Goal: Transaction & Acquisition: Purchase product/service

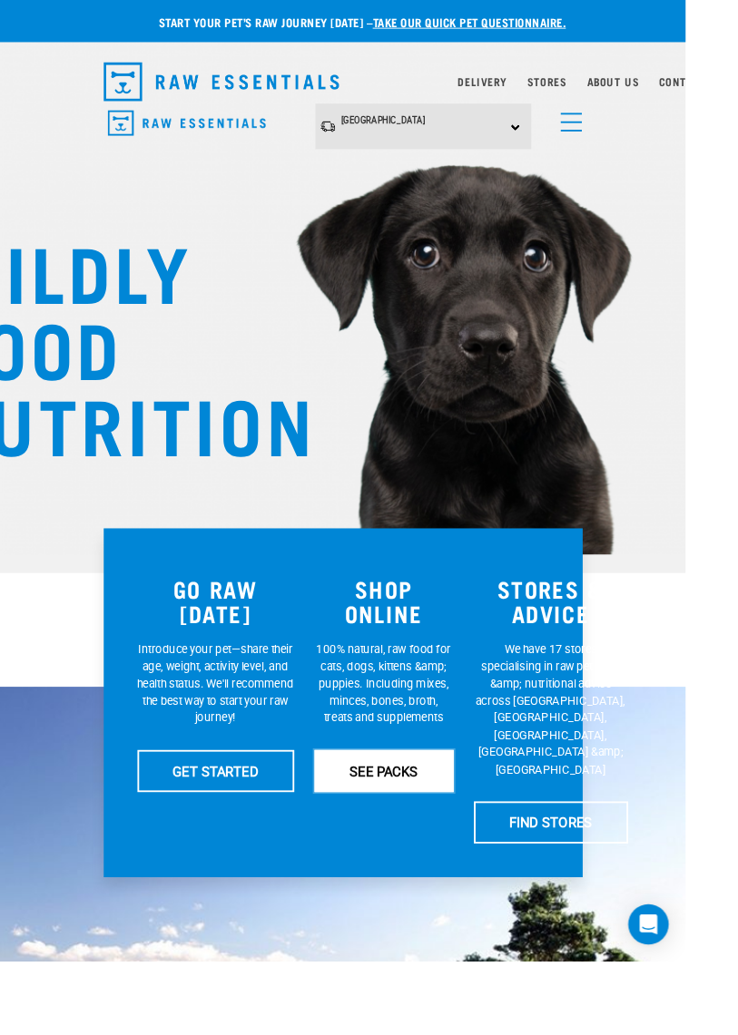
click at [477, 853] on link "SEE PACKS" at bounding box center [413, 829] width 150 height 45
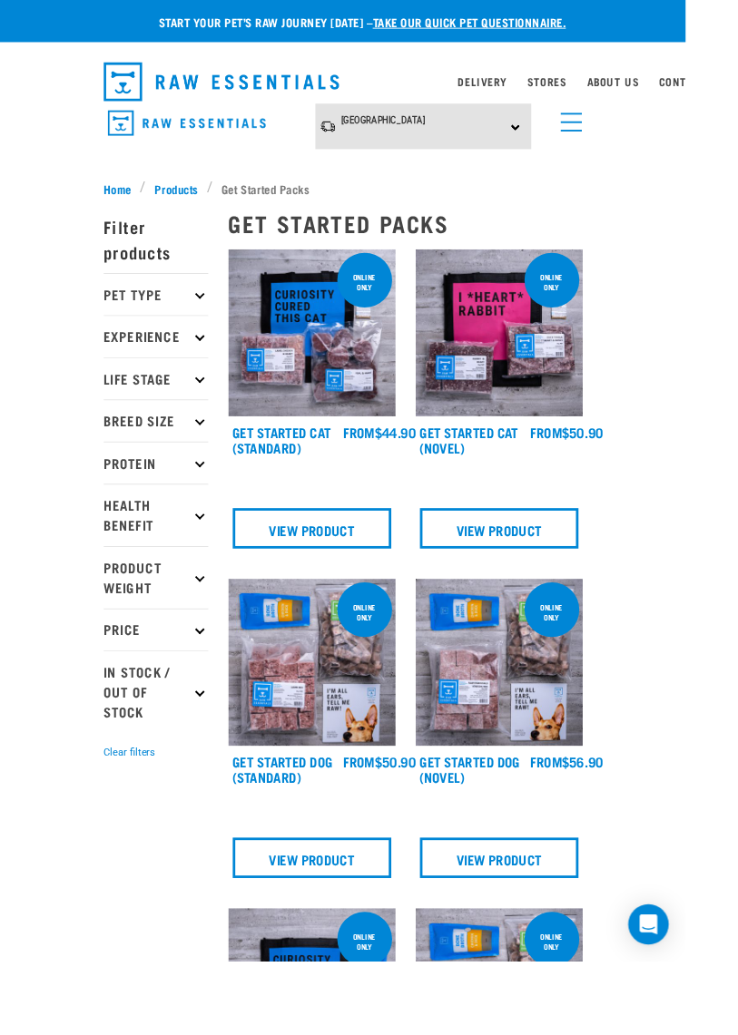
click at [210, 333] on p "Pet Type" at bounding box center [168, 316] width 113 height 45
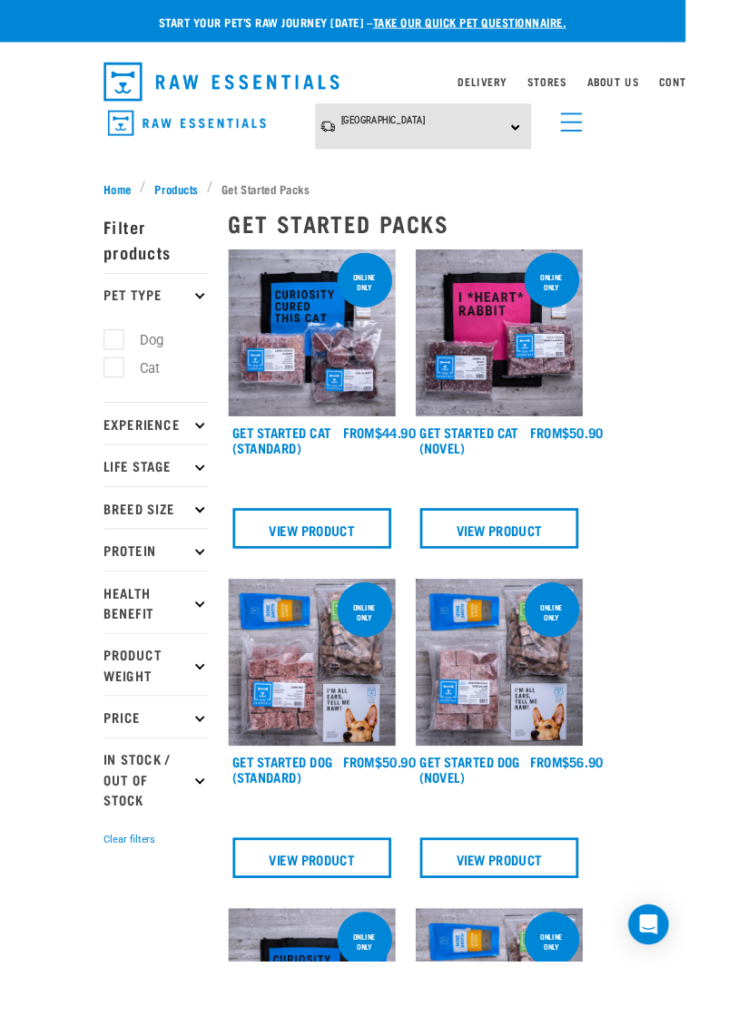
click at [122, 377] on label "Dog" at bounding box center [153, 366] width 63 height 23
click at [113, 369] on input "Dog" at bounding box center [118, 363] width 12 height 12
checkbox input "true"
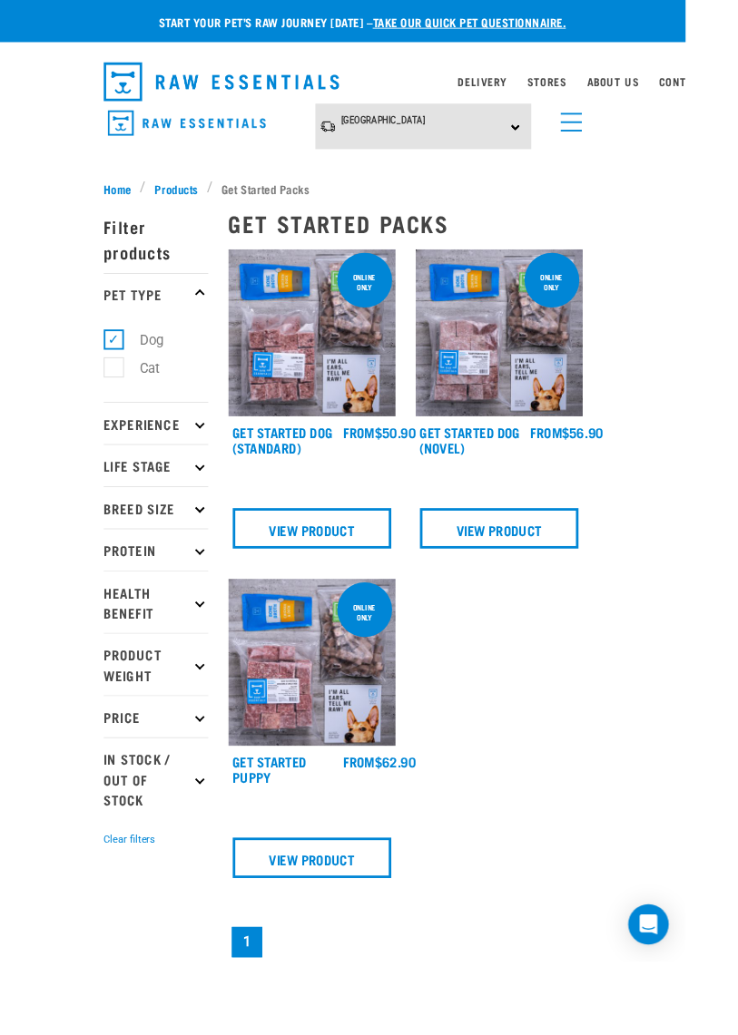
click at [614, 131] on span "menu" at bounding box center [614, 132] width 23 height 2
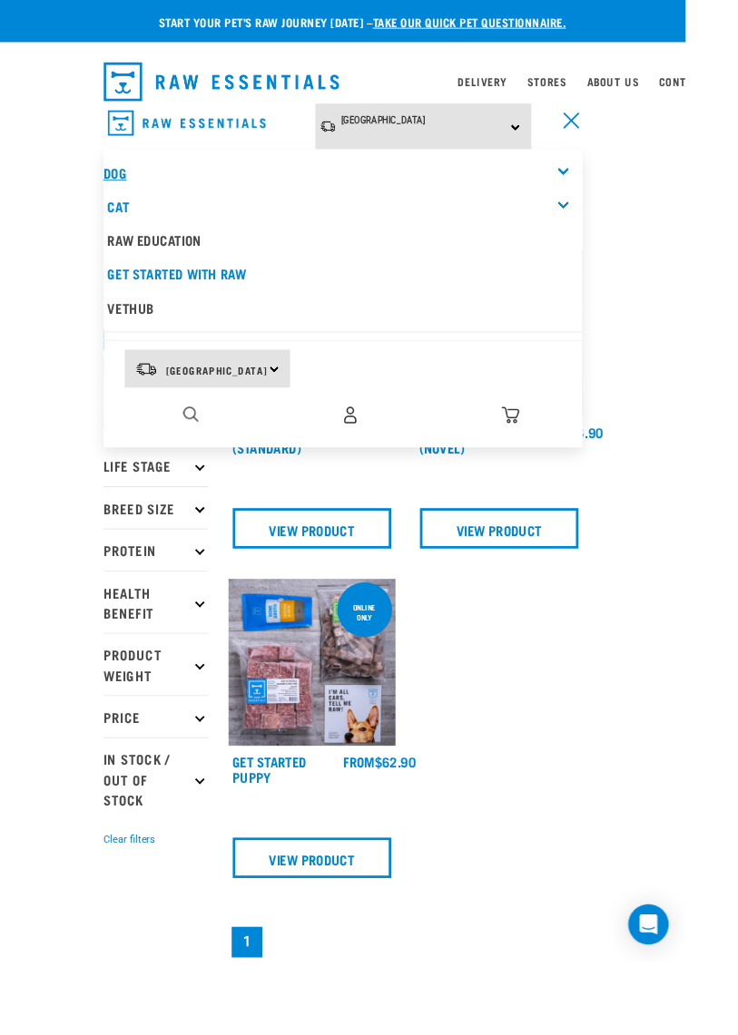
click at [129, 189] on link "Dog" at bounding box center [124, 185] width 24 height 8
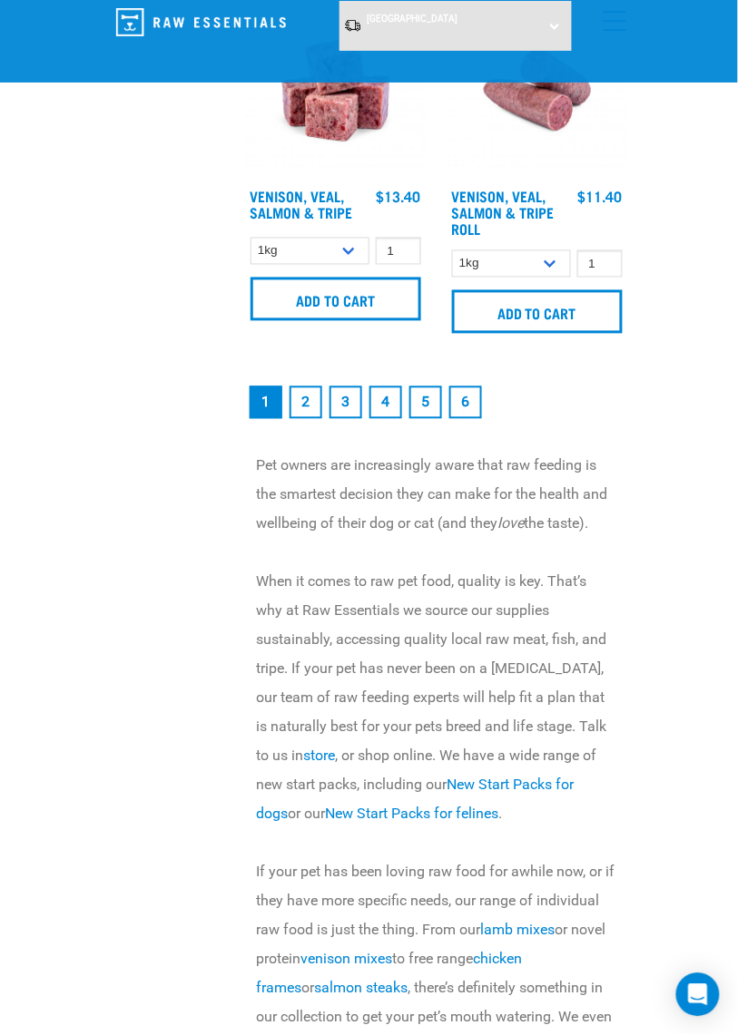
scroll to position [5487, 0]
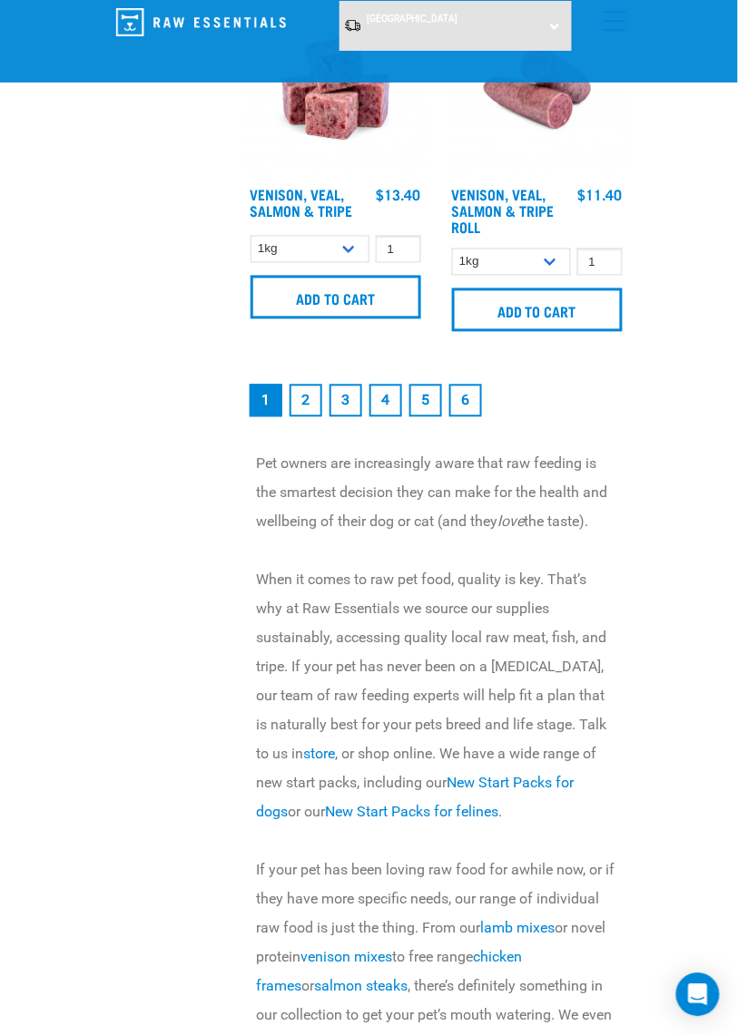
click at [306, 417] on link "2" at bounding box center [305, 401] width 33 height 33
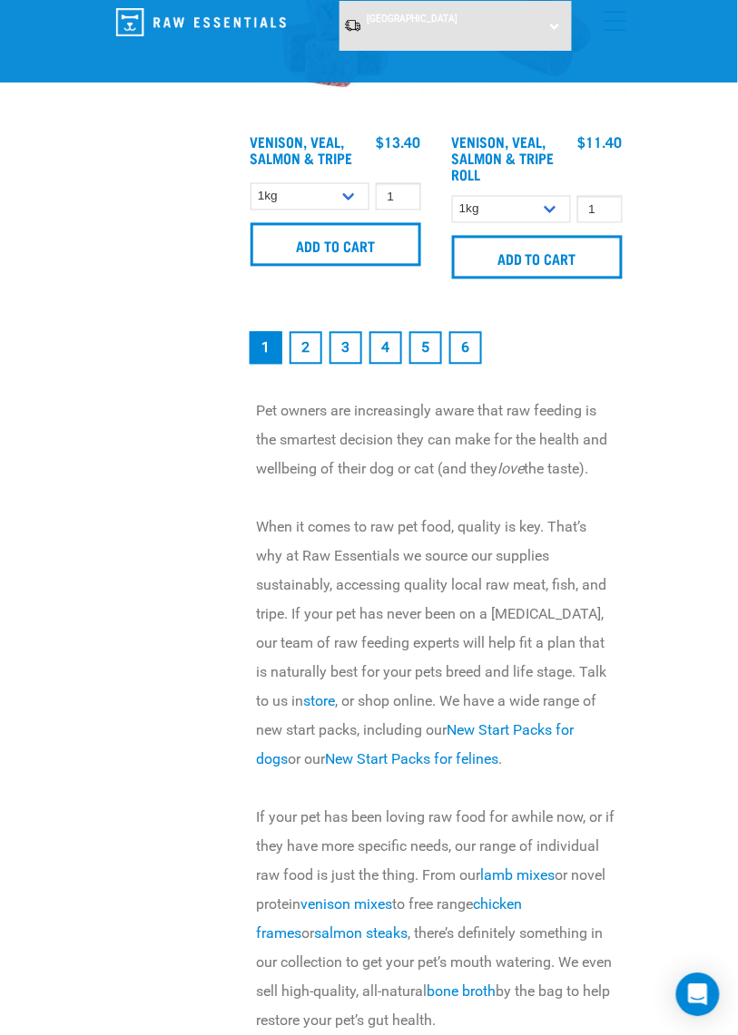
scroll to position [5545, 0]
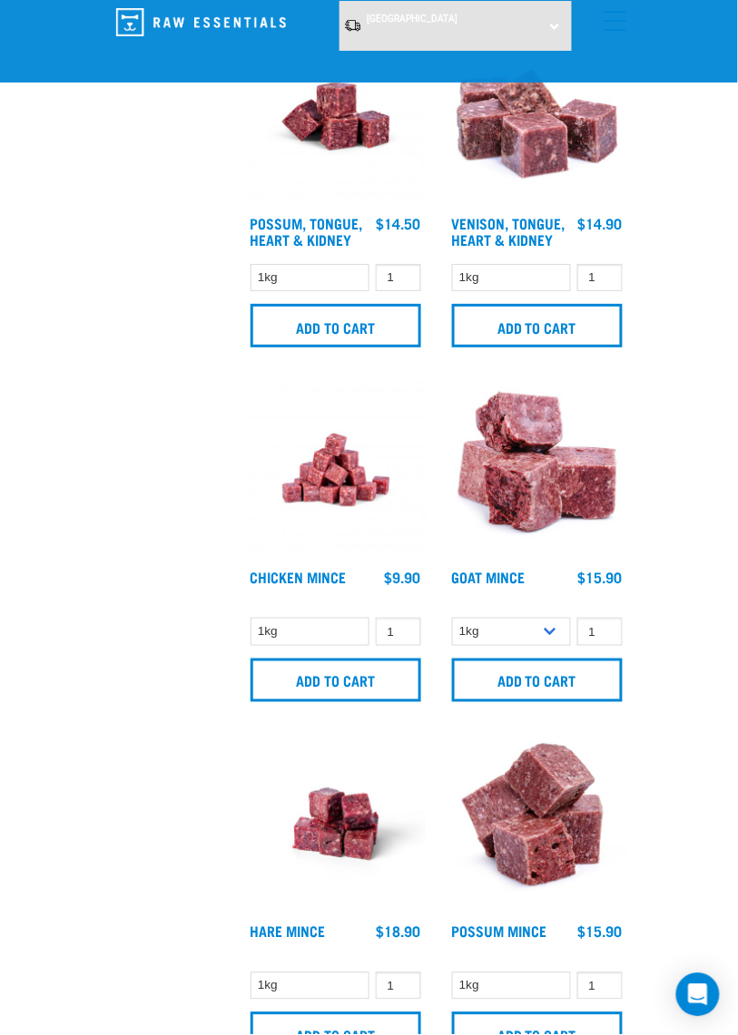
scroll to position [1903, 0]
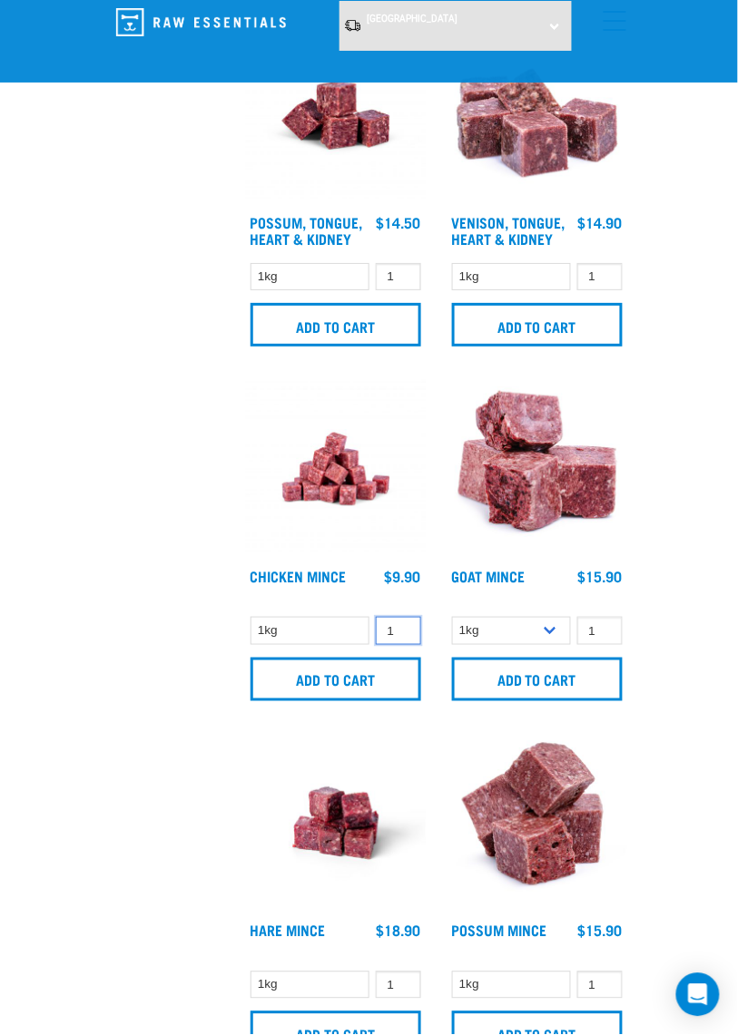
click at [402, 645] on input "1" at bounding box center [398, 631] width 45 height 28
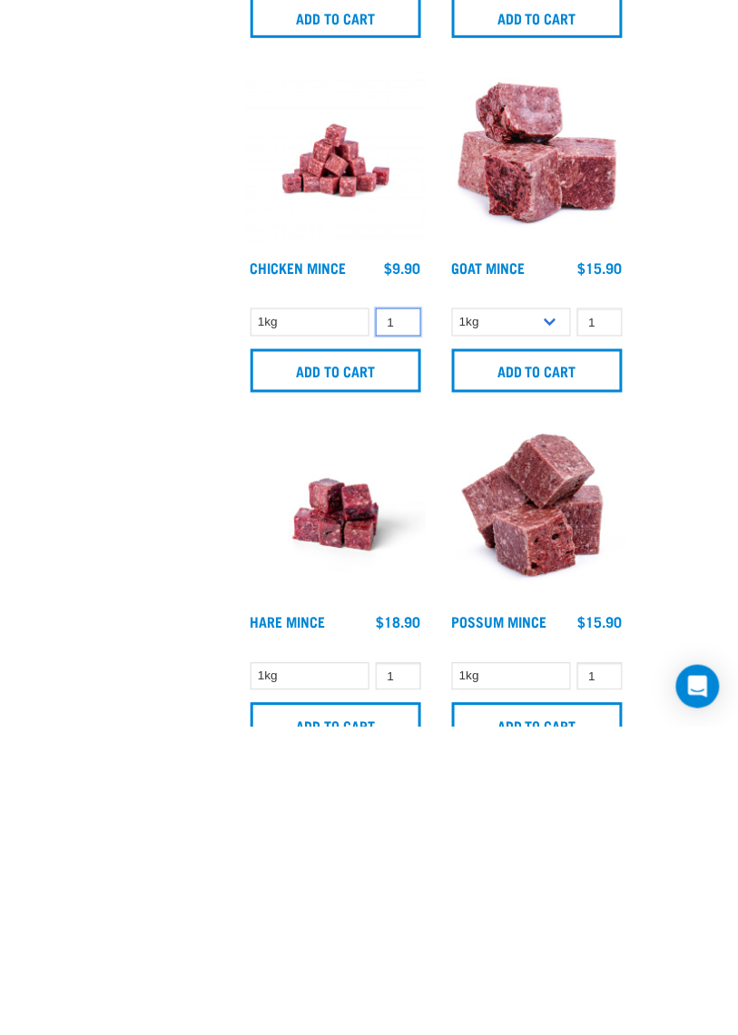
scroll to position [1973, 0]
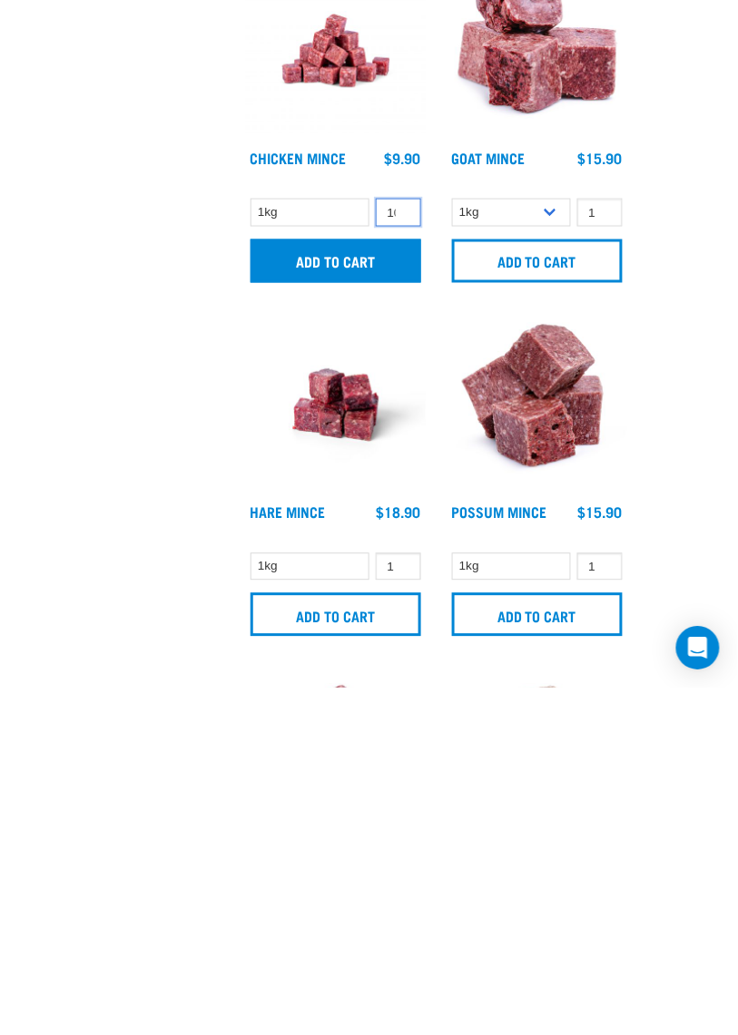
type input "10"
click at [350, 630] on input "Add to cart" at bounding box center [335, 608] width 171 height 44
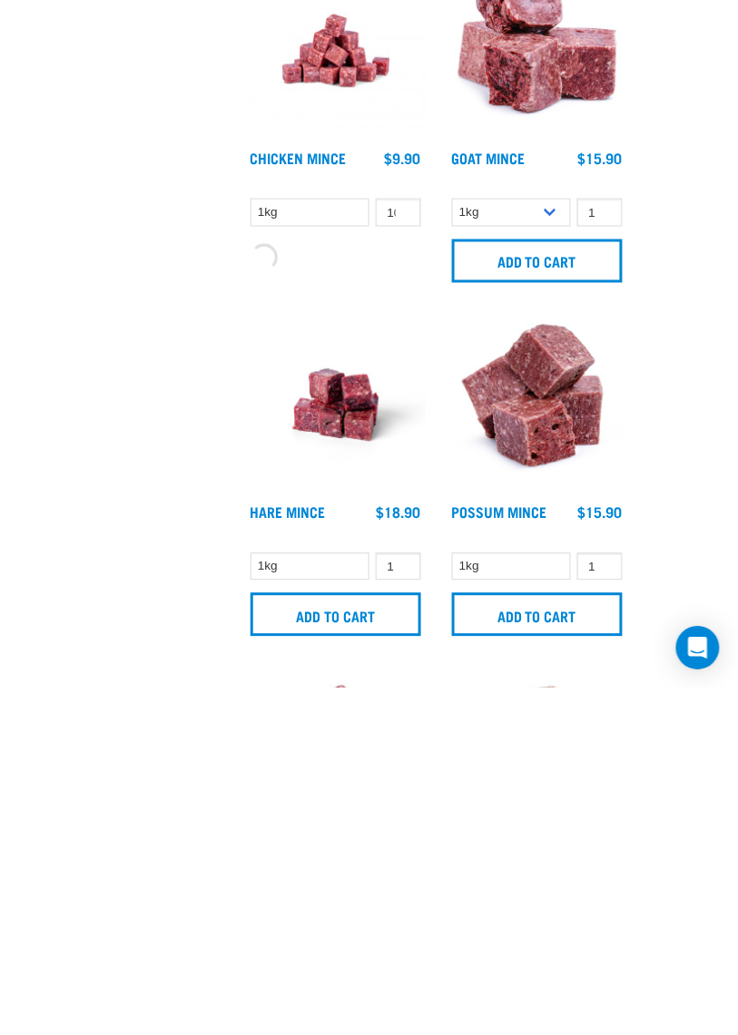
scroll to position [1974, 0]
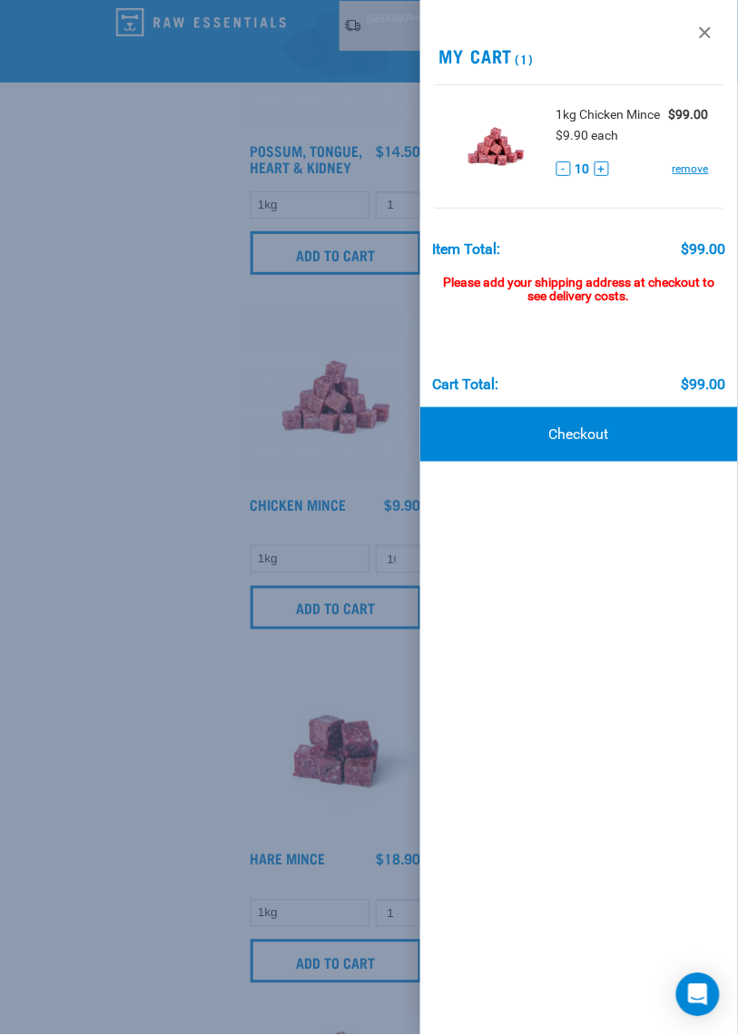
click at [373, 761] on div at bounding box center [369, 517] width 738 height 1035
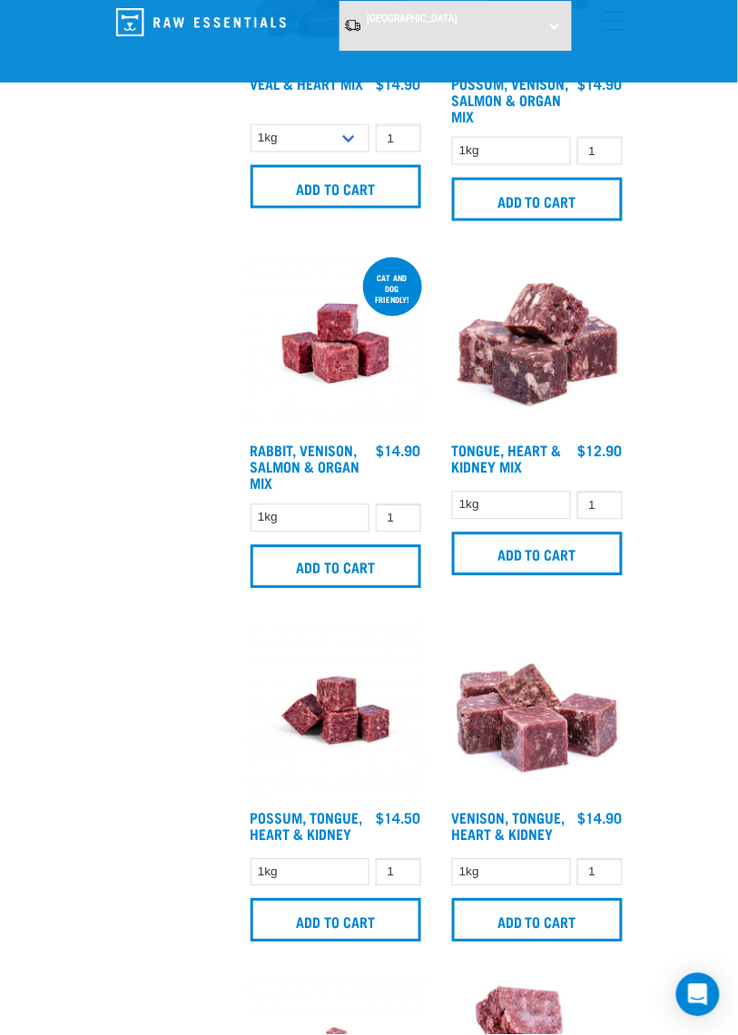
scroll to position [1322, 0]
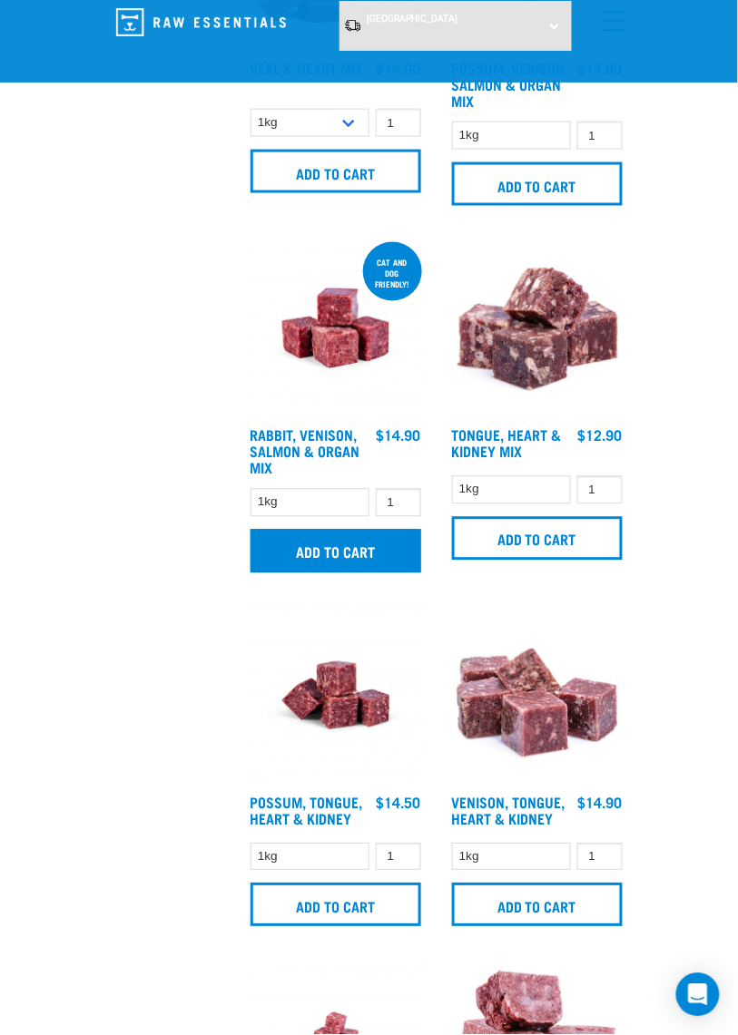
click at [310, 573] on input "Add to cart" at bounding box center [335, 552] width 171 height 44
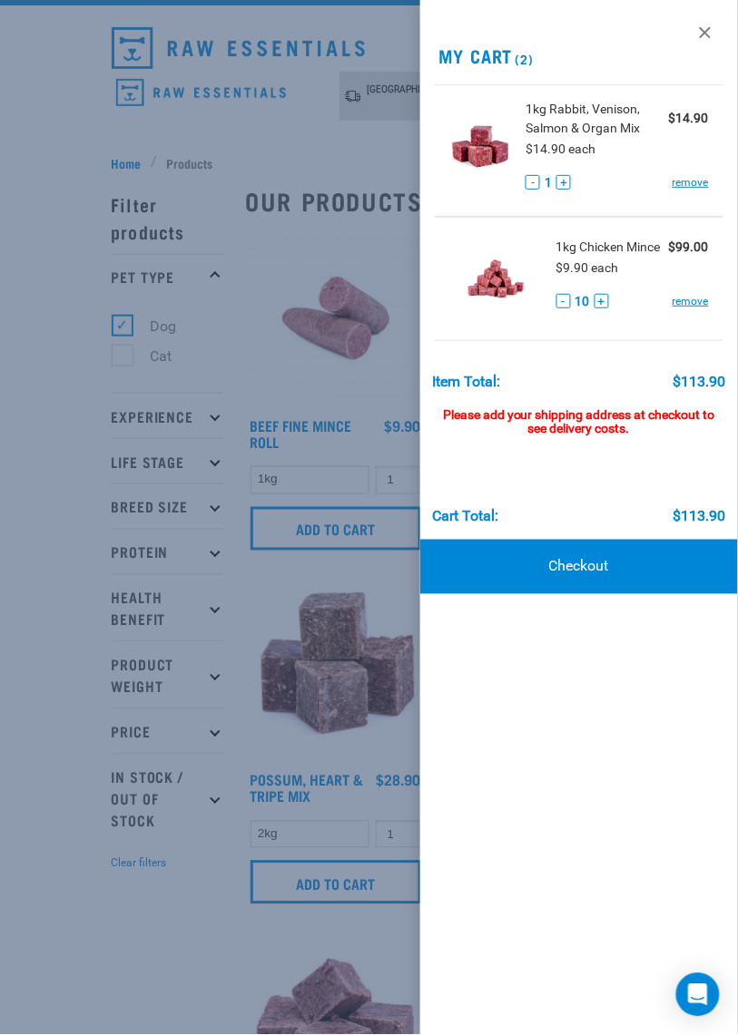
scroll to position [0, 0]
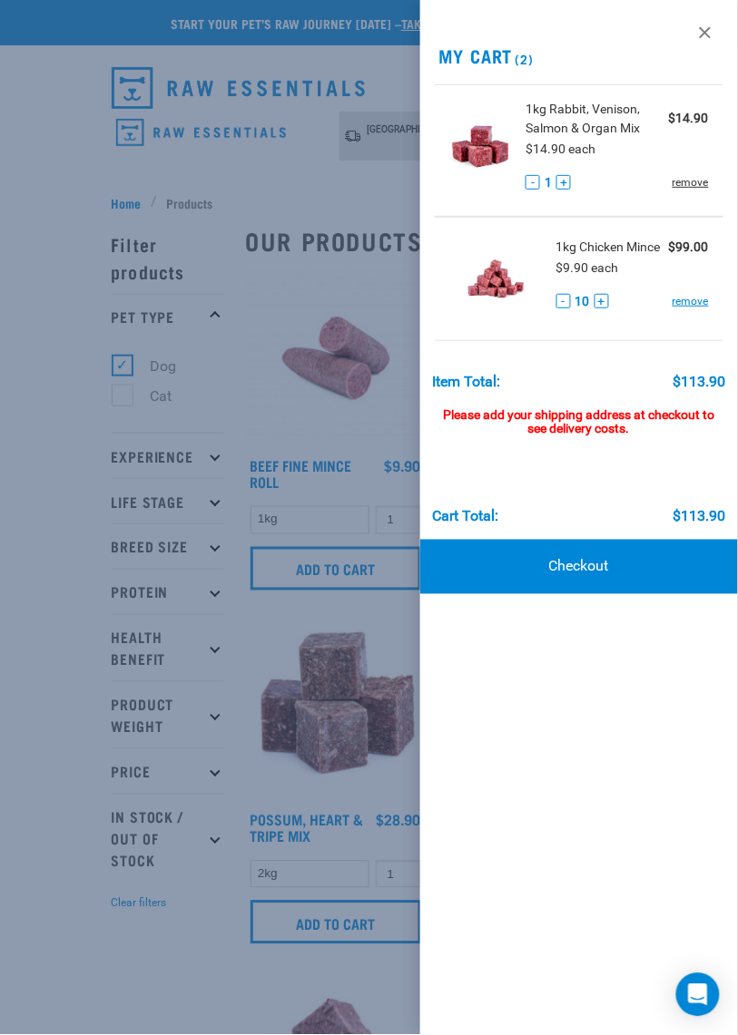
click at [695, 191] on link "remove" at bounding box center [690, 182] width 36 height 16
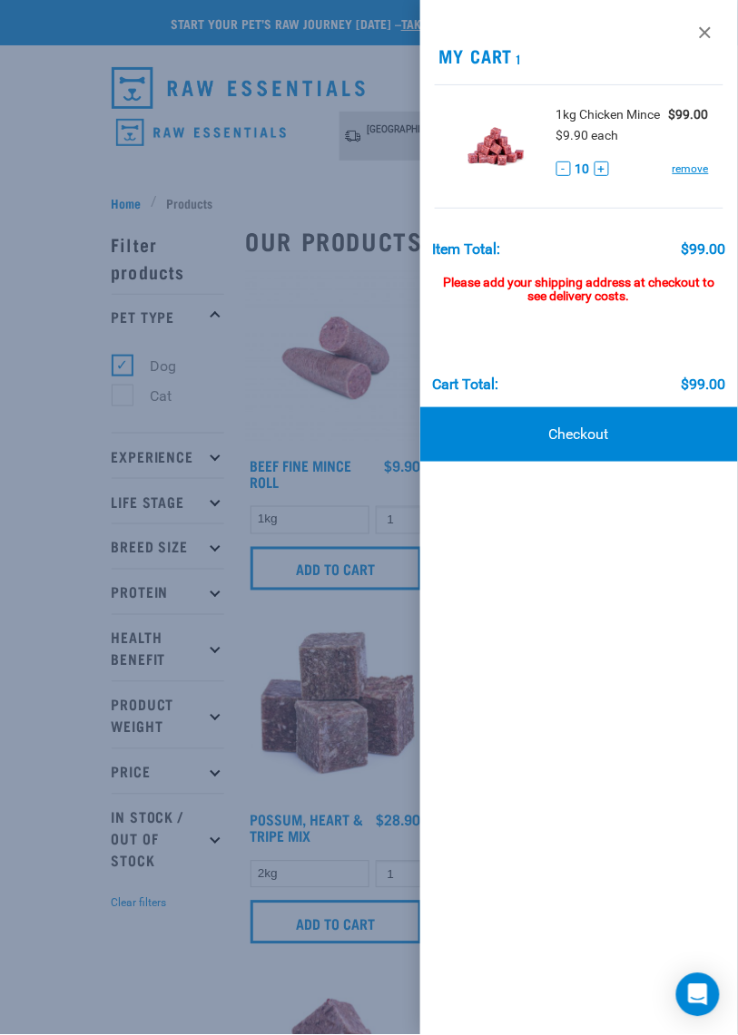
click at [625, 305] on div "Please add your shipping address at checkout to see delivery costs." at bounding box center [579, 281] width 293 height 47
click at [548, 462] on link "Checkout" at bounding box center [579, 434] width 318 height 54
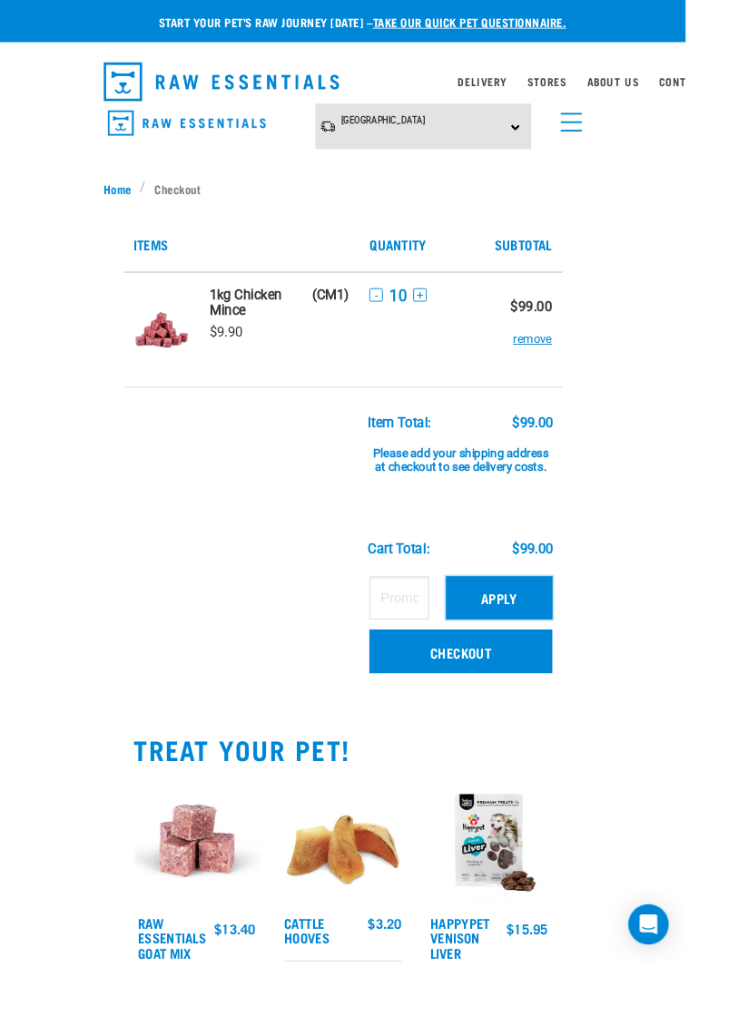
click at [548, 666] on button "Apply" at bounding box center [537, 643] width 114 height 45
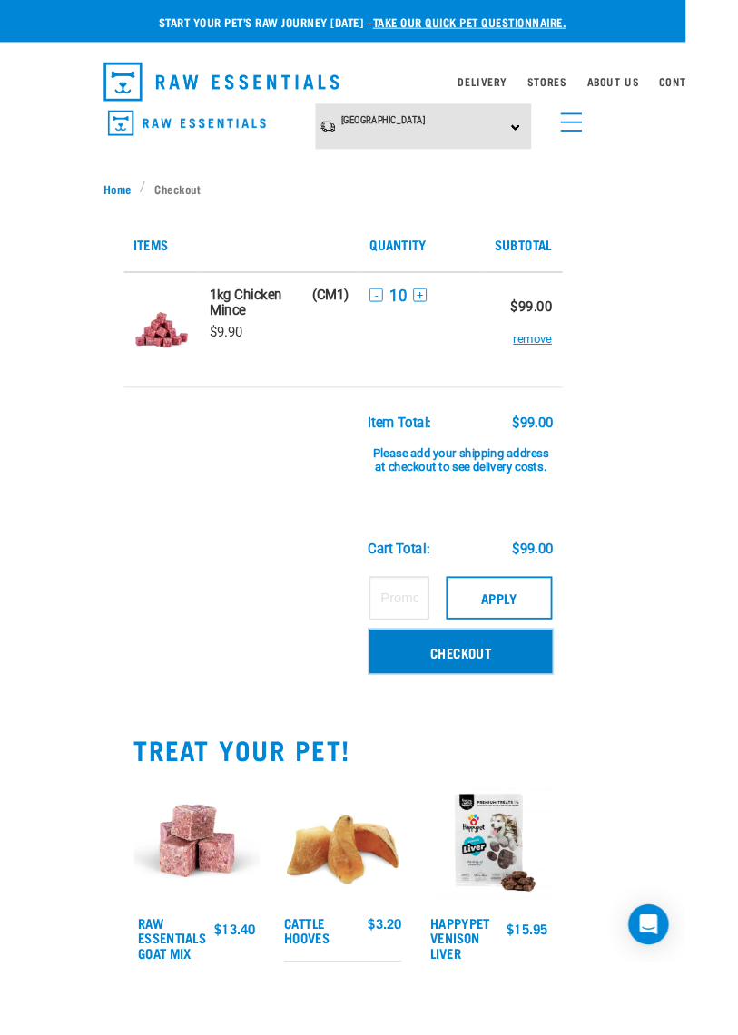
click at [528, 725] on link "Checkout" at bounding box center [495, 701] width 196 height 47
click at [610, 87] on link "Stores" at bounding box center [588, 87] width 43 height 6
click at [590, 84] on link "Stores" at bounding box center [588, 87] width 43 height 6
